Goal: Task Accomplishment & Management: Manage account settings

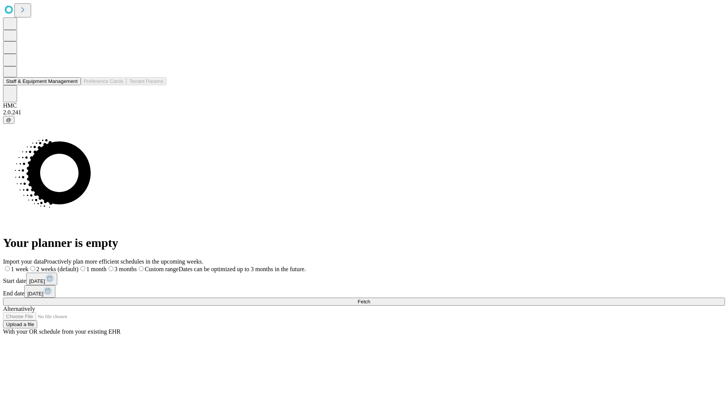
click at [71, 85] on button "Staff & Equipment Management" at bounding box center [42, 81] width 78 height 8
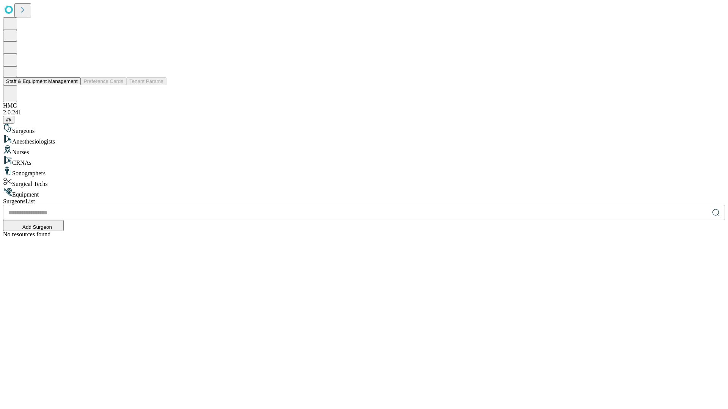
click at [72, 85] on button "Staff & Equipment Management" at bounding box center [42, 81] width 78 height 8
